Goal: Task Accomplishment & Management: Complete application form

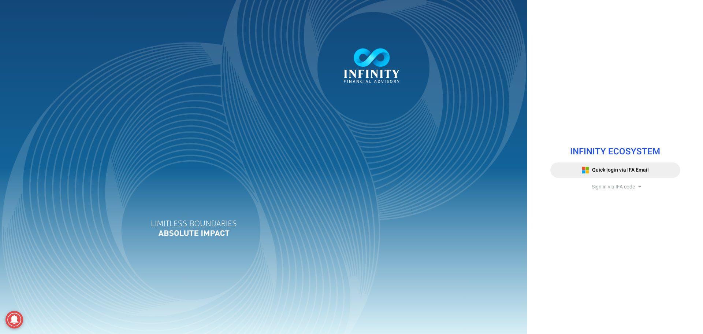
click at [605, 189] on span "Sign in via IFA code" at bounding box center [613, 187] width 43 height 8
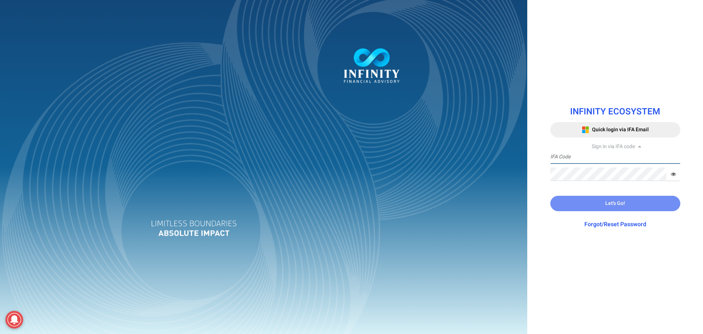
type input "IFA0105"
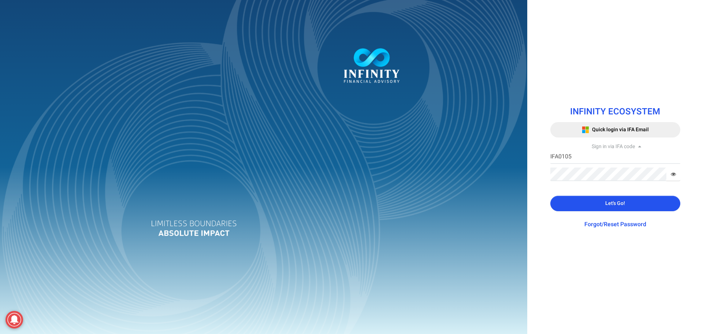
click at [576, 202] on button "Let's Go!" at bounding box center [616, 203] width 130 height 15
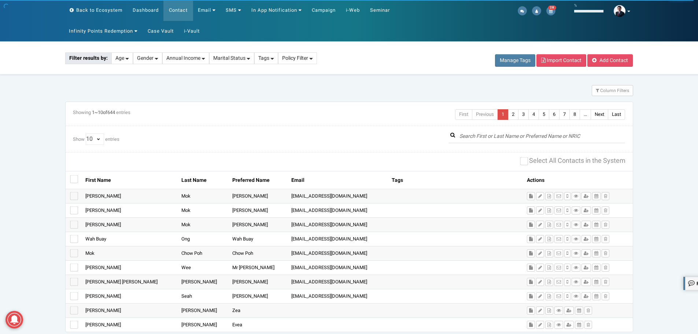
drag, startPoint x: 487, startPoint y: 129, endPoint x: 478, endPoint y: 140, distance: 14.5
click at [487, 130] on div "Showing 1 ~ 10 of 644 entries First Previous 1 2 3 4 5 6 7 8 ... Next Last Show…" at bounding box center [349, 216] width 568 height 230
click at [478, 141] on input "text" at bounding box center [536, 137] width 177 height 14
paste input "Eng [PERSON_NAME]"
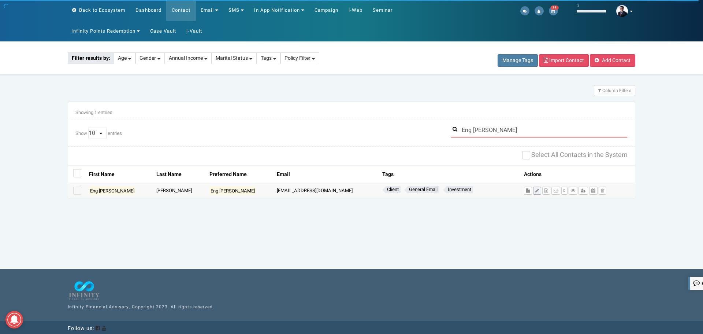
type input "Eng [PERSON_NAME]"
click at [536, 192] on icon at bounding box center [538, 190] width 4 height 4
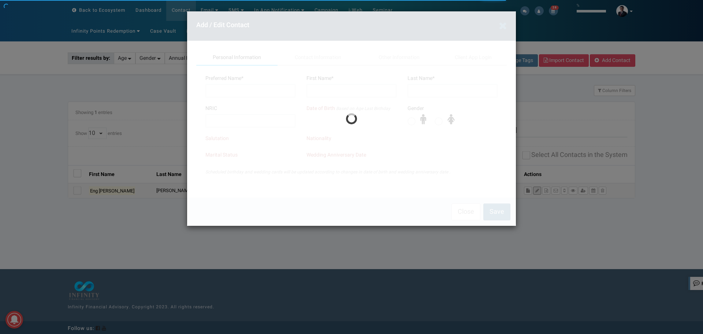
type input "Eng [PERSON_NAME]"
type input "[PERSON_NAME]"
type input "S7477402D"
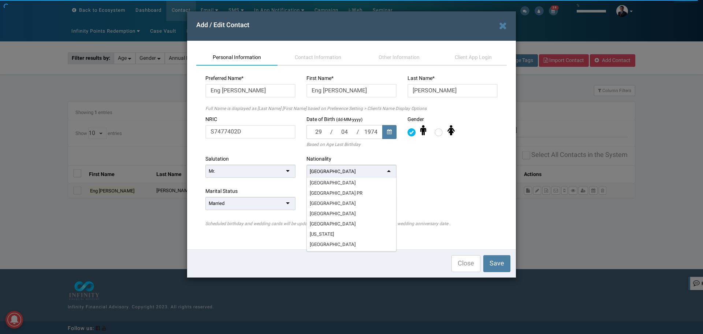
scroll to position [1230, 0]
click at [385, 172] on div "[GEOGRAPHIC_DATA]" at bounding box center [352, 171] width 90 height 14
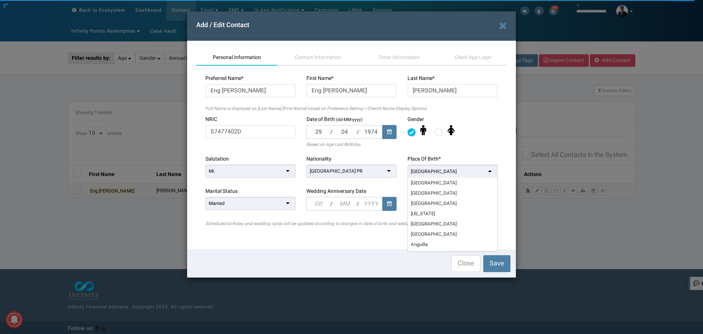
click at [430, 172] on div "[GEOGRAPHIC_DATA]" at bounding box center [453, 171] width 90 height 14
click at [457, 172] on input "text" at bounding box center [457, 171] width 1 height 7
click at [355, 232] on div "Preferred Name * Eng [PERSON_NAME] First Name * Eng [PERSON_NAME] Last Name * […" at bounding box center [351, 153] width 311 height 174
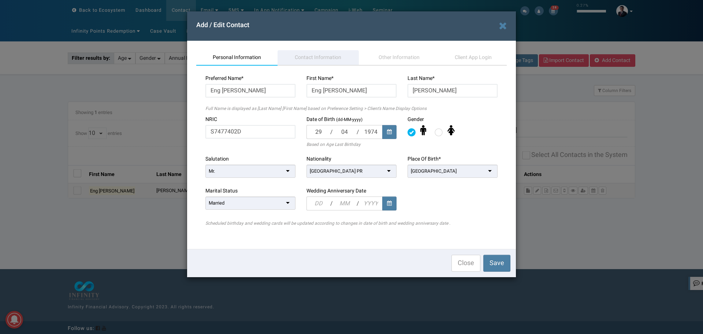
click at [309, 60] on span "Contact Information" at bounding box center [318, 57] width 47 height 8
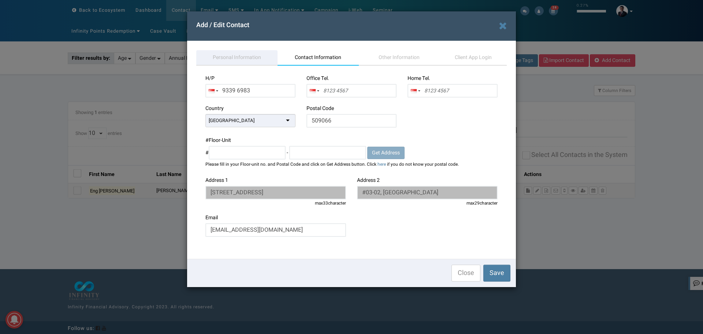
click at [229, 58] on span "Personal Information" at bounding box center [237, 57] width 48 height 8
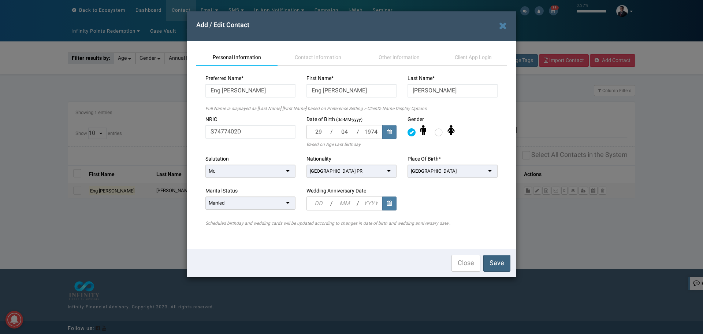
click at [494, 266] on span "Save" at bounding box center [497, 263] width 15 height 10
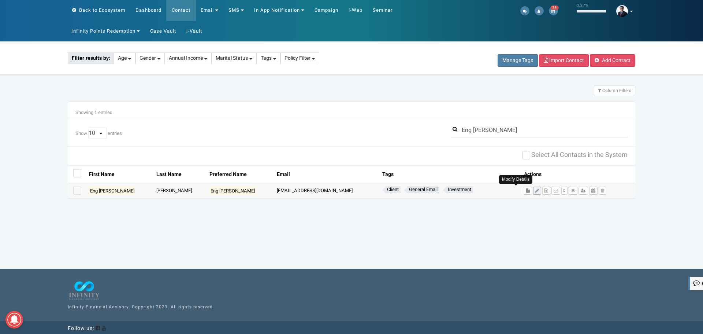
click at [536, 192] on icon at bounding box center [538, 190] width 4 height 4
